Goal: Navigation & Orientation: Understand site structure

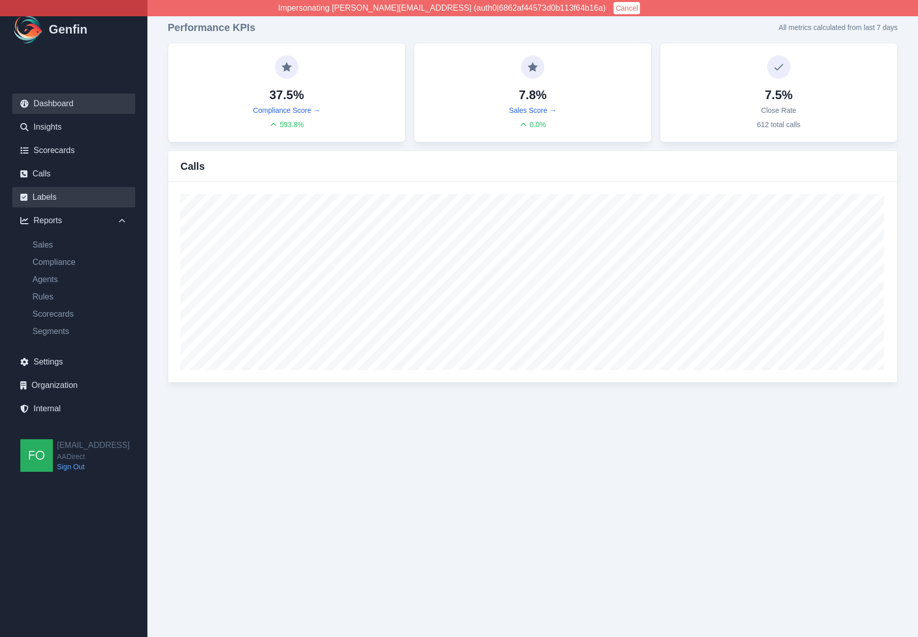
click at [52, 197] on link "Labels" at bounding box center [73, 197] width 123 height 20
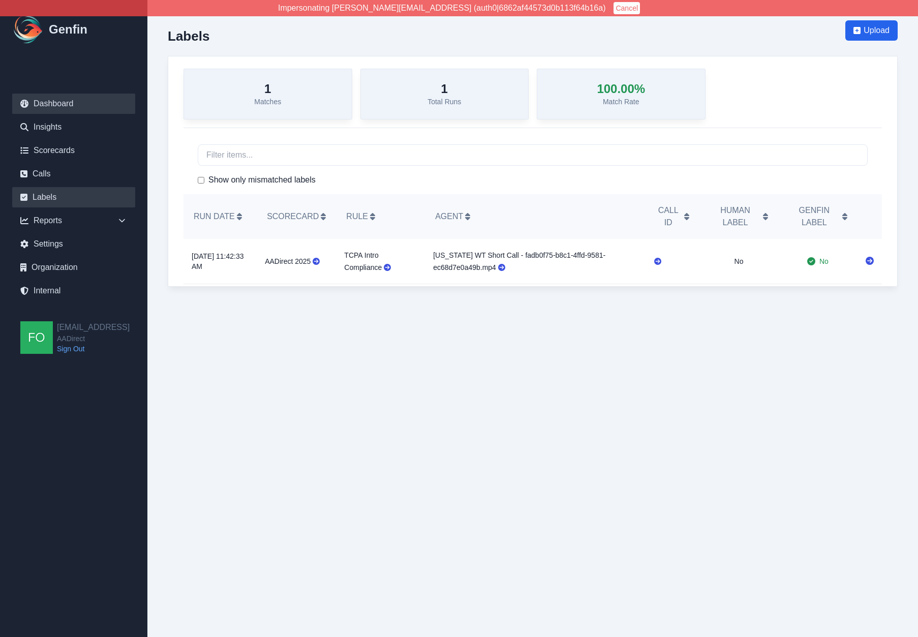
click at [62, 103] on link "Dashboard" at bounding box center [73, 103] width 123 height 20
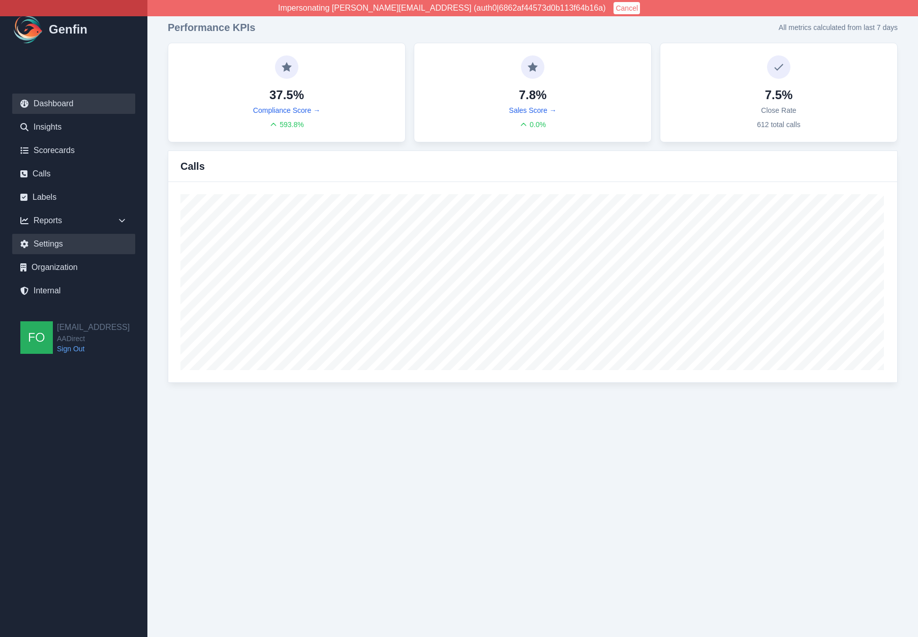
click at [58, 244] on link "Settings" at bounding box center [73, 244] width 123 height 20
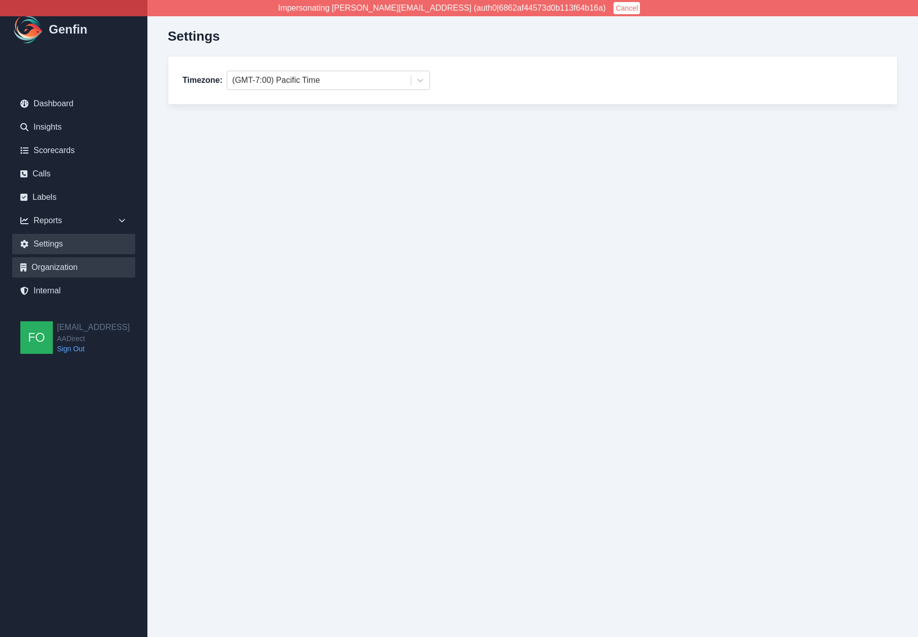
click at [68, 269] on link "Organization" at bounding box center [73, 267] width 123 height 20
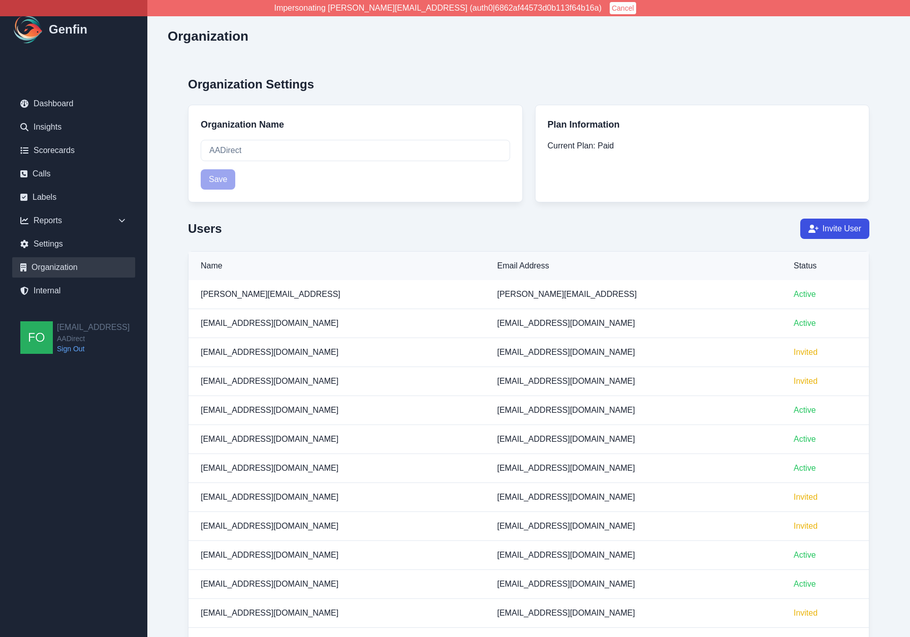
click at [65, 149] on link "Scorecards" at bounding box center [73, 150] width 123 height 20
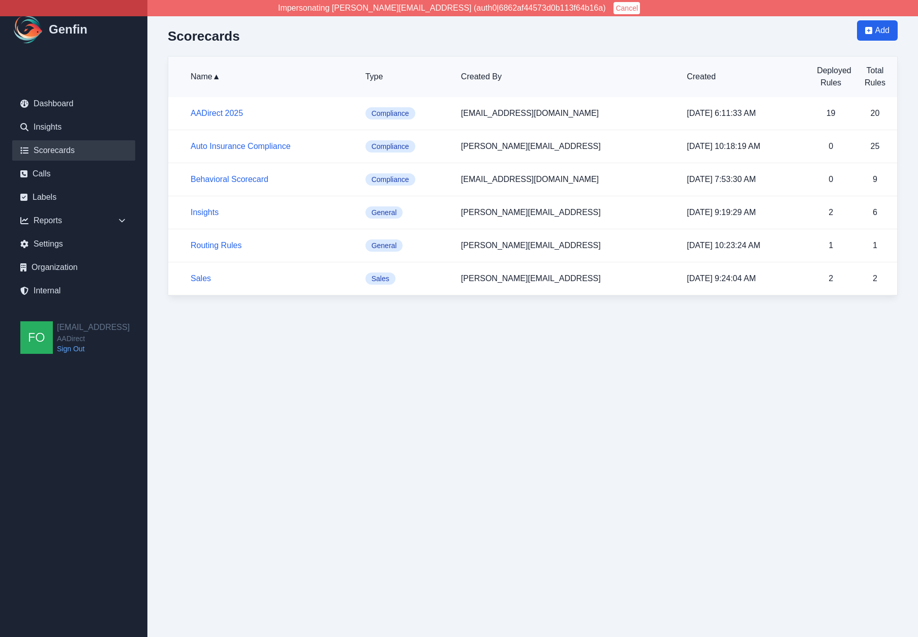
click at [219, 316] on html "Impersonating shane+aadirect@genfin.ai (auth0|6862af44573d0b113f64b16a) Cancel …" at bounding box center [459, 158] width 918 height 316
click at [65, 103] on link "Dashboard" at bounding box center [73, 103] width 123 height 20
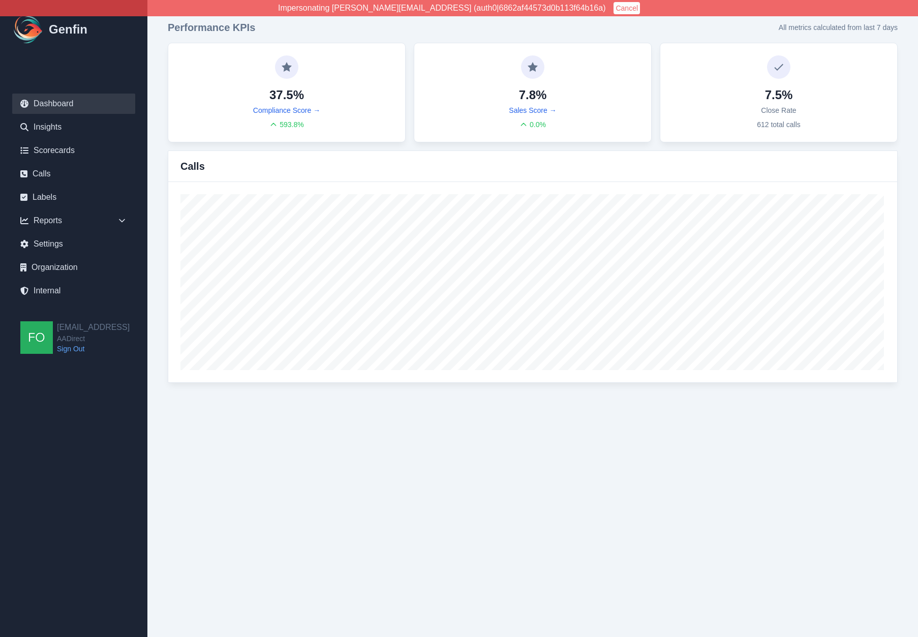
click at [162, 261] on div "Performance KPIs All metrics calculated from last 7 days 37.5% Compliance Score…" at bounding box center [532, 201] width 770 height 403
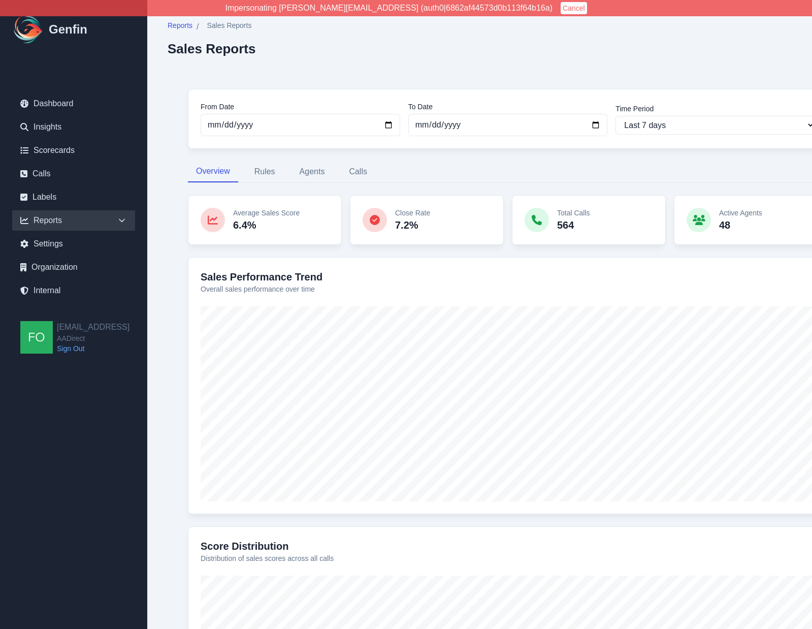
click at [177, 357] on div "From Date [DATE] To Date [DATE] Time Period Last 7 days Last 14 days Last 30 da…" at bounding box center [508, 442] width 681 height 747
